Goal: Find specific page/section: Find specific page/section

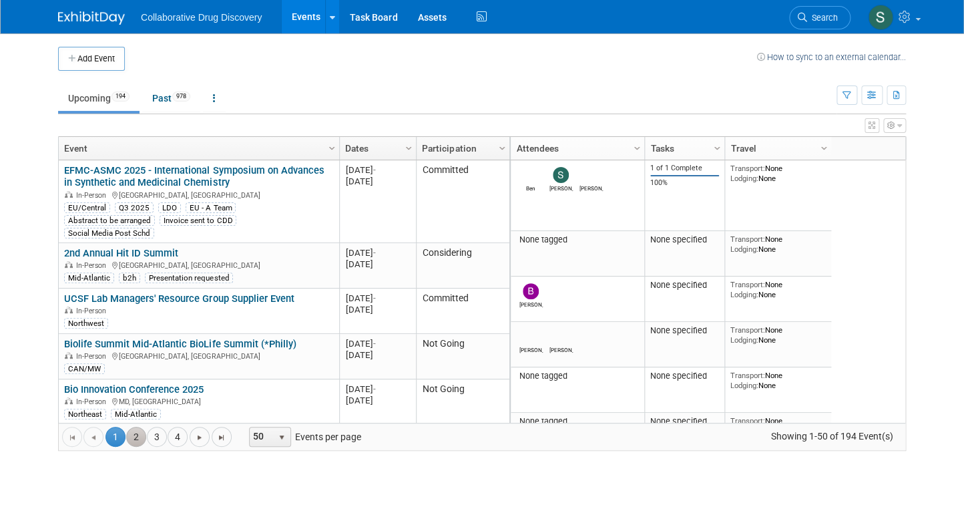
click at [138, 434] on link "2" at bounding box center [136, 437] width 20 height 20
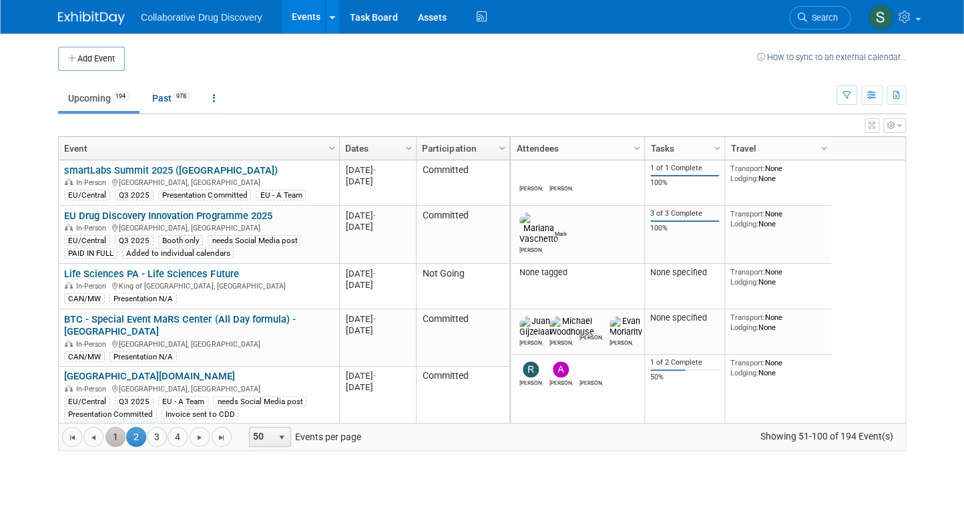
click at [120, 435] on link "1" at bounding box center [116, 437] width 20 height 20
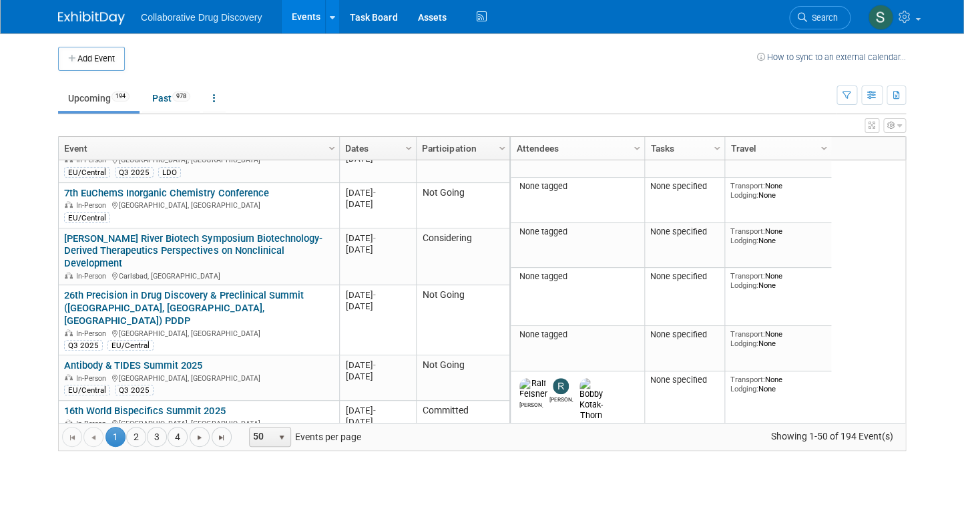
scroll to position [307, 0]
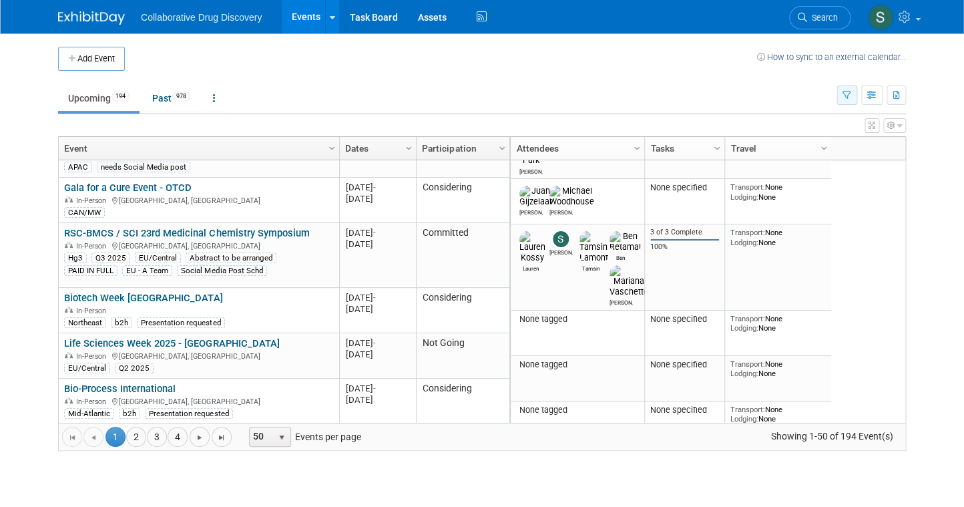
click at [850, 93] on icon "button" at bounding box center [847, 95] width 9 height 9
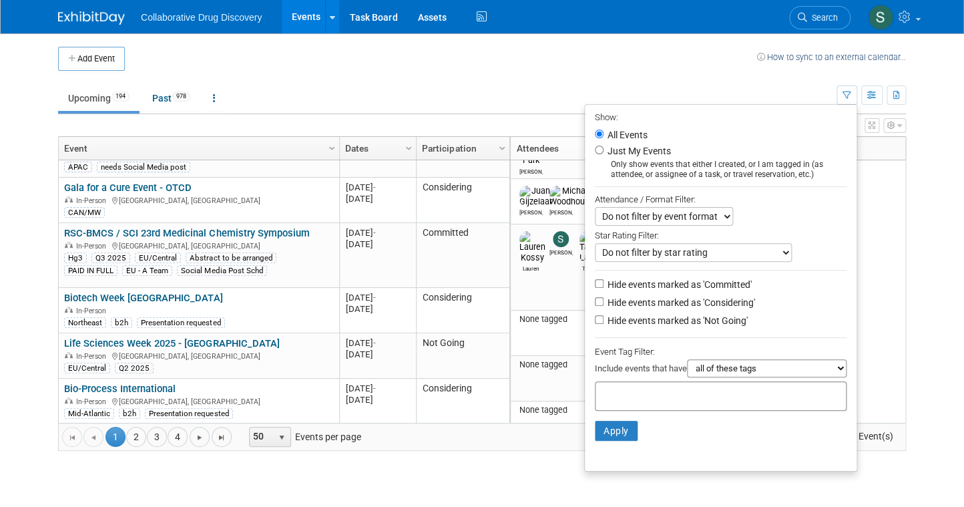
click at [664, 388] on input "text" at bounding box center [654, 393] width 107 height 13
type input "a"
click at [664, 388] on input "eur" at bounding box center [694, 393] width 187 height 13
type input "eu"
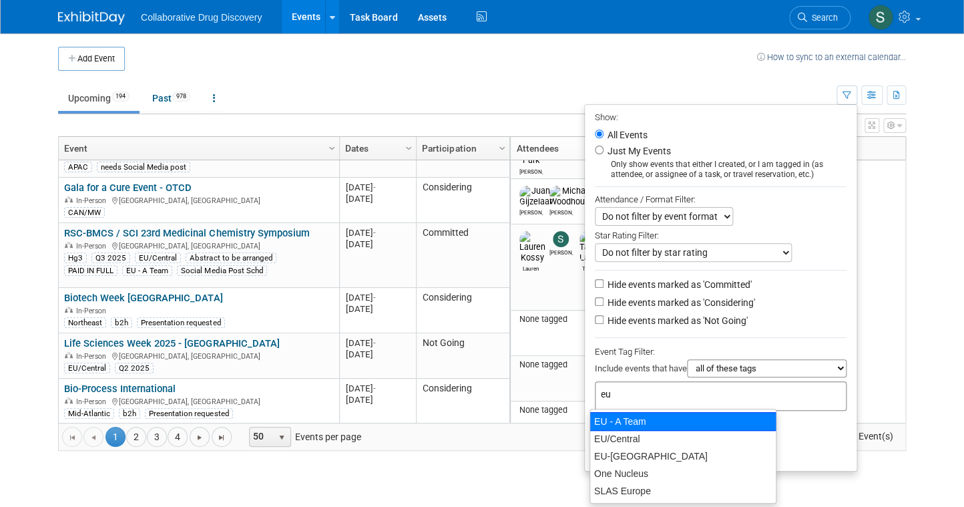
click at [628, 421] on div "EU - A Team" at bounding box center [683, 421] width 187 height 19
type input "EU - A Team"
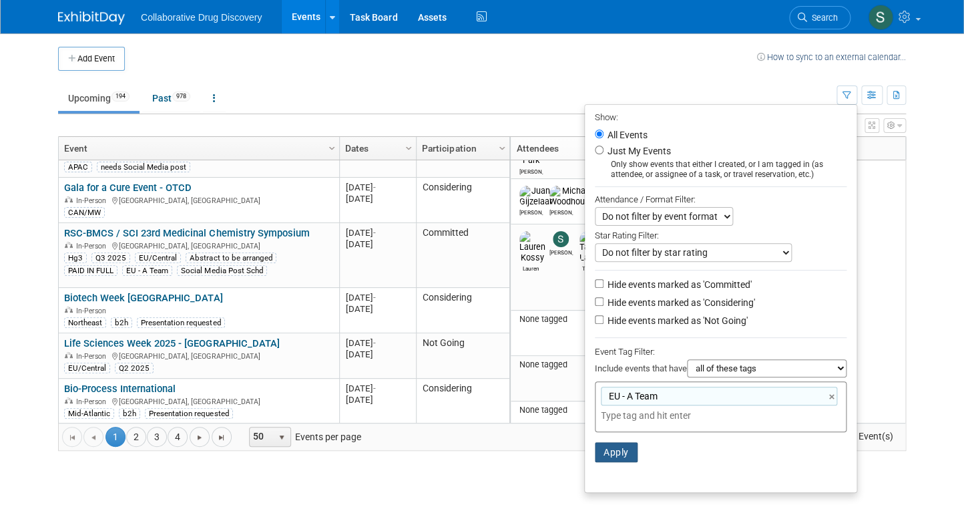
click at [605, 453] on button "Apply" at bounding box center [616, 452] width 43 height 20
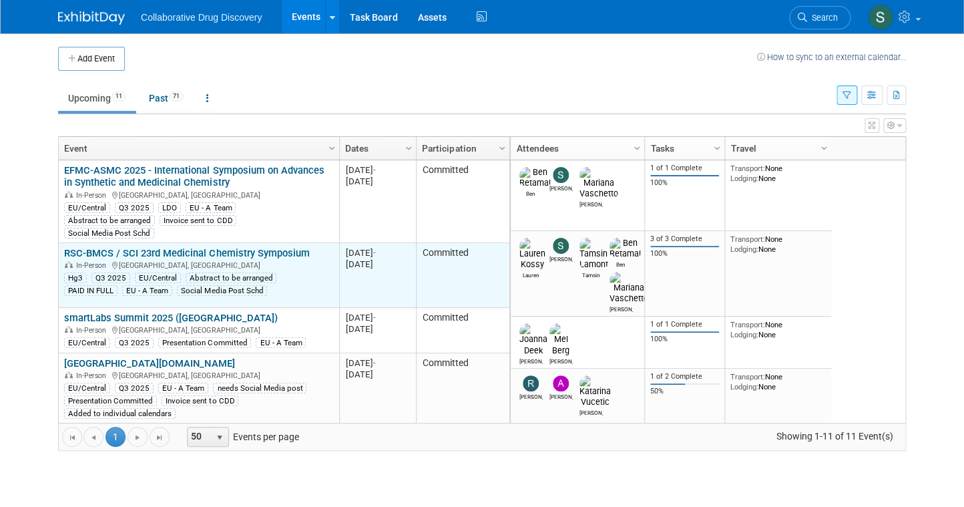
click at [188, 247] on link "RSC-BMCS / SCI 23rd Medicinal Chemistry Symposium" at bounding box center [186, 253] width 245 height 12
